Goal: Information Seeking & Learning: Learn about a topic

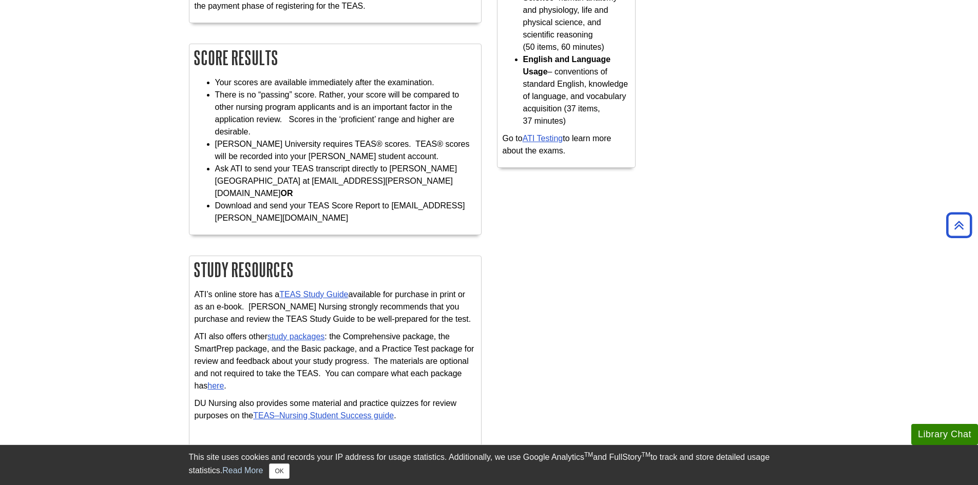
scroll to position [389, 0]
click at [339, 410] on link "TEAS–Nursing Student Success guide" at bounding box center [323, 414] width 141 height 9
